Goal: Task Accomplishment & Management: Manage account settings

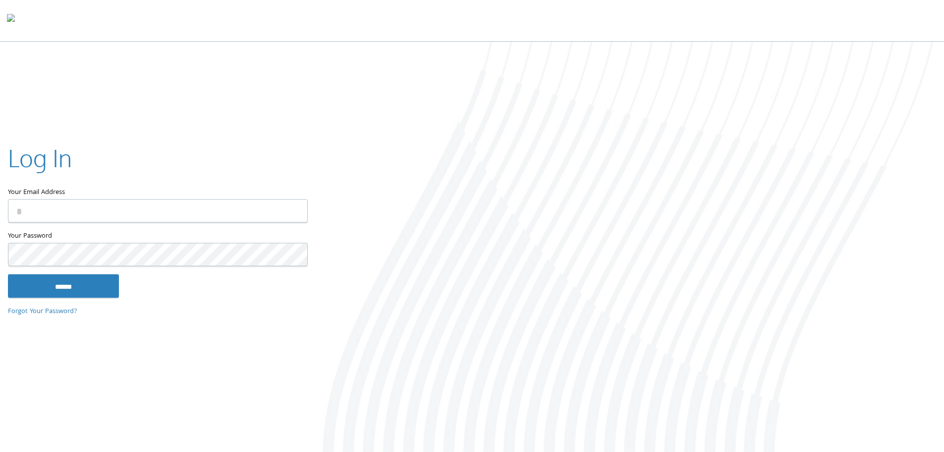
click at [64, 215] on input "Your Email Address" at bounding box center [158, 210] width 300 height 23
type input "**********"
click at [81, 288] on input "******" at bounding box center [63, 286] width 111 height 24
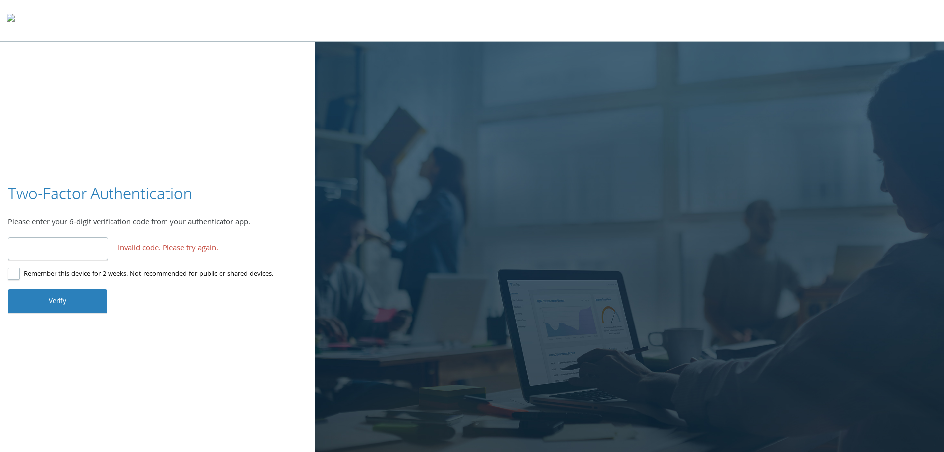
type input "******"
